Goal: Task Accomplishment & Management: Manage account settings

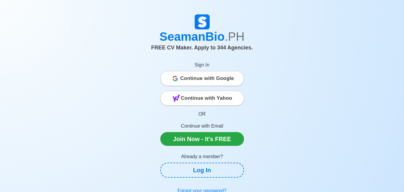
click at [218, 77] on span "Continue with Google" at bounding box center [207, 78] width 54 height 12
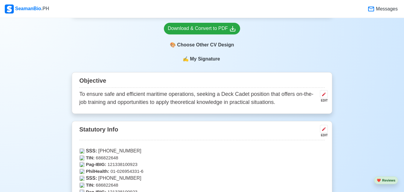
scroll to position [209, 0]
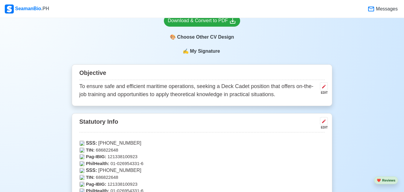
click at [245, 88] on p "To ensure safe and efficient maritime operations, seeking a Deck Cadet position…" at bounding box center [198, 90] width 238 height 16
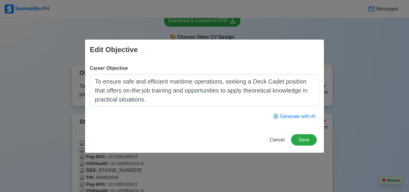
click at [286, 79] on textarea "To ensure safe and efficient maritime operations, seeking a Deck Cadet position…" at bounding box center [204, 90] width 229 height 32
click at [284, 80] on textarea "To ensure safe and efficient maritime operations, seeking a Deck Cadet position…" at bounding box center [204, 90] width 229 height 32
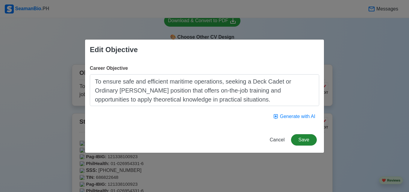
type textarea "To ensure safe and efficient maritime operations, seeking a Deck Cadet or Ordin…"
click at [308, 139] on button "Save" at bounding box center [304, 139] width 26 height 11
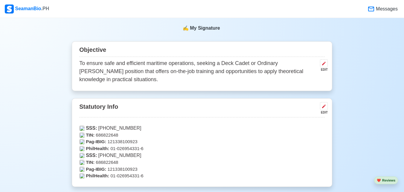
scroll to position [239, 0]
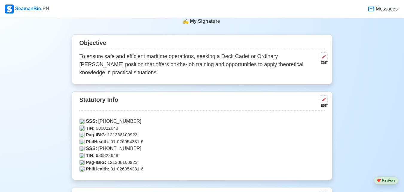
drag, startPoint x: 2, startPoint y: 87, endPoint x: 157, endPoint y: 128, distance: 160.2
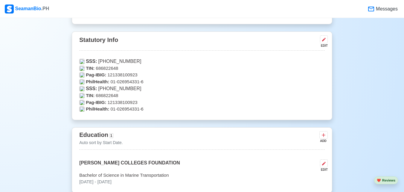
scroll to position [269, 0]
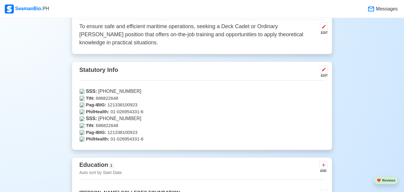
click at [132, 106] on p "Pag-IBIG: 121338100923" at bounding box center [202, 104] width 246 height 7
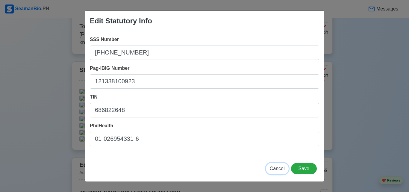
click at [278, 168] on span "Cancel" at bounding box center [276, 168] width 15 height 5
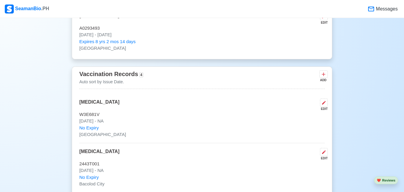
scroll to position [568, 0]
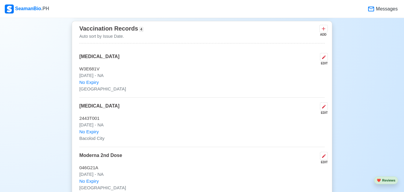
scroll to position [628, 0]
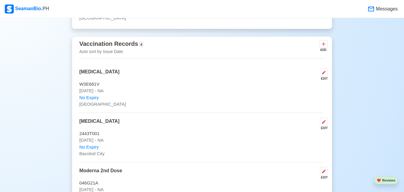
scroll to position [568, 0]
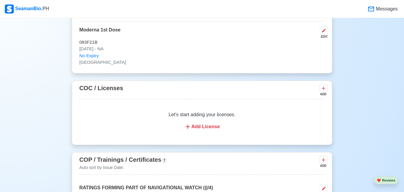
scroll to position [807, 0]
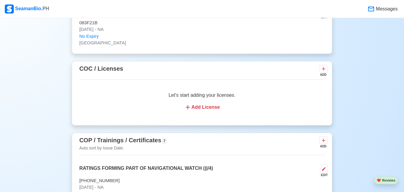
click at [213, 106] on div "Add License" at bounding box center [201, 106] width 231 height 7
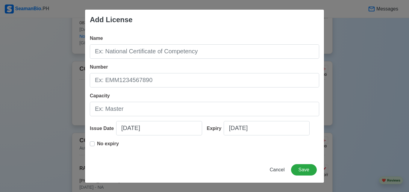
drag, startPoint x: 211, startPoint y: 117, endPoint x: 213, endPoint y: 111, distance: 6.5
click at [212, 115] on div "Name Number Capacity Issue Date [DATE] Expiry [DATE] No expiry" at bounding box center [204, 93] width 239 height 127
click at [214, 106] on input "Capacity" at bounding box center [204, 109] width 229 height 14
click at [0, 120] on div "Add License Name Number Capacity Issue Date [DATE] Expiry [DATE] No expiry Canc…" at bounding box center [204, 96] width 409 height 192
click at [279, 169] on span "Cancel" at bounding box center [276, 169] width 15 height 5
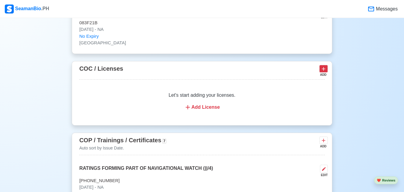
click at [326, 71] on icon at bounding box center [324, 69] width 6 height 6
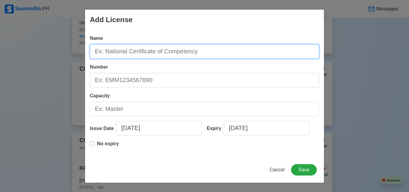
click at [161, 45] on input "Name" at bounding box center [204, 51] width 229 height 14
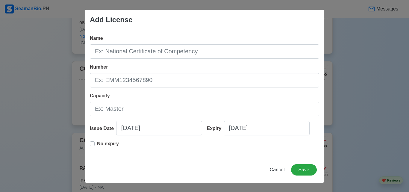
click at [2, 115] on div "Add License Name Number Capacity Issue Date [DATE] Expiry [DATE] No expiry Canc…" at bounding box center [204, 96] width 409 height 192
click at [281, 168] on span "Cancel" at bounding box center [276, 169] width 15 height 5
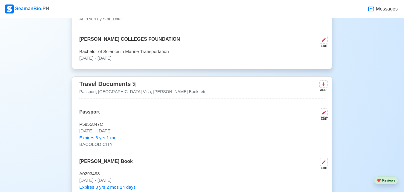
scroll to position [479, 0]
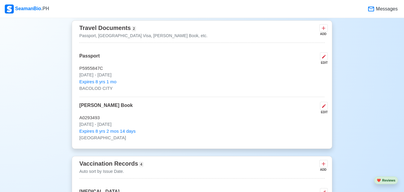
drag, startPoint x: 22, startPoint y: 95, endPoint x: 27, endPoint y: 90, distance: 7.4
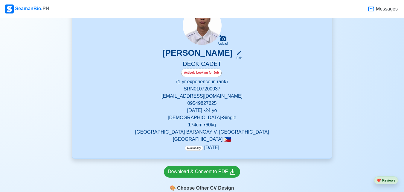
scroll to position [60, 0]
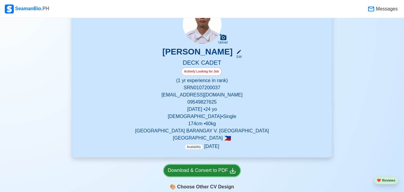
click at [223, 170] on div "Download & Convert to PDF" at bounding box center [202, 170] width 68 height 7
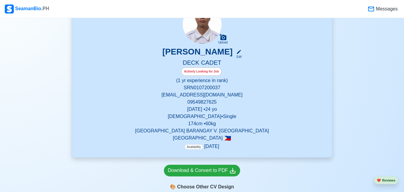
drag, startPoint x: 6, startPoint y: 79, endPoint x: 11, endPoint y: 70, distance: 10.0
drag, startPoint x: 170, startPoint y: 53, endPoint x: 222, endPoint y: 50, distance: 52.4
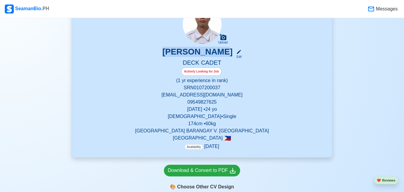
click at [222, 50] on div "[PERSON_NAME] Edit" at bounding box center [202, 53] width 246 height 12
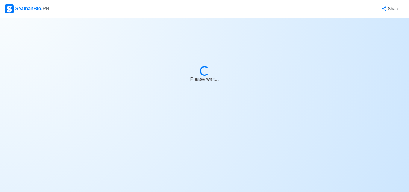
select select "Actively Looking for Job"
select select "Visible for Hiring"
select select "Single"
select select "[DEMOGRAPHIC_DATA]"
select select "PH"
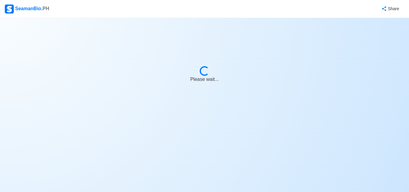
select select "1"
select select "0"
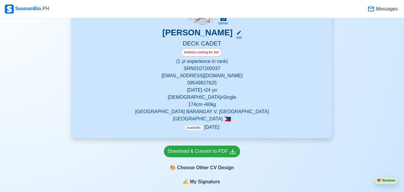
scroll to position [150, 0]
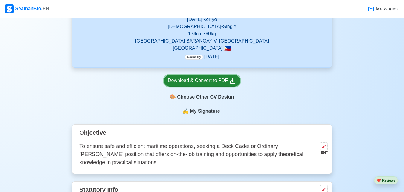
click at [189, 80] on div "Download & Convert to PDF" at bounding box center [202, 80] width 68 height 7
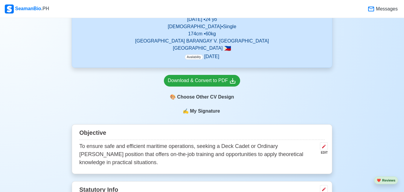
drag, startPoint x: 260, startPoint y: 25, endPoint x: 282, endPoint y: 45, distance: 30.0
